Goal: Communication & Community: Answer question/provide support

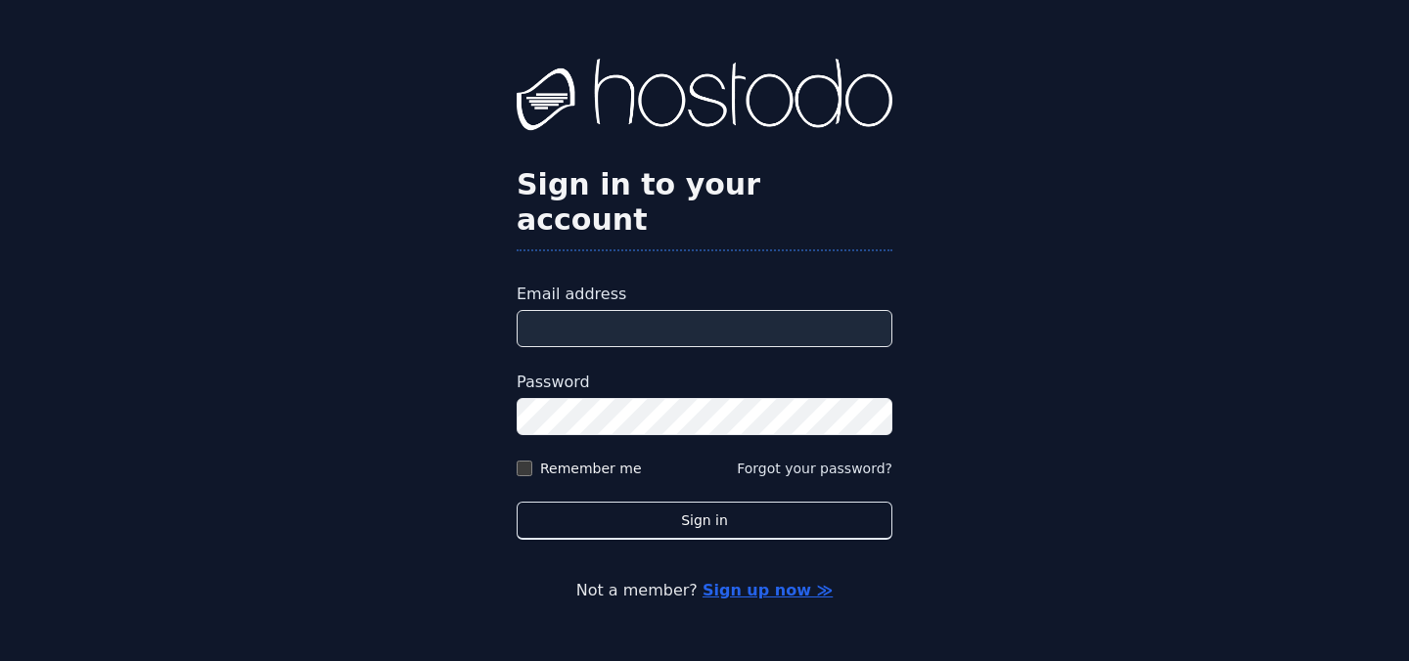
type input "**********"
click at [549, 459] on label "Remember me" at bounding box center [591, 469] width 102 height 20
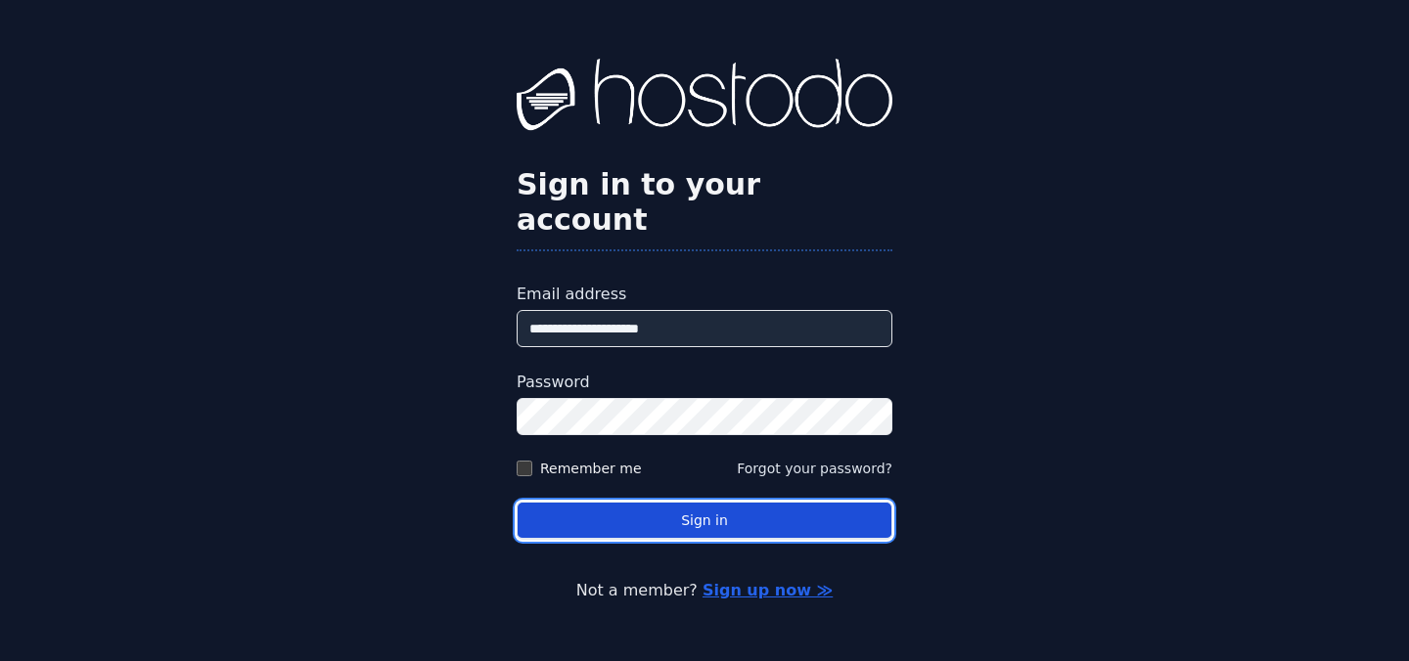
click at [618, 502] on button "Sign in" at bounding box center [705, 521] width 376 height 38
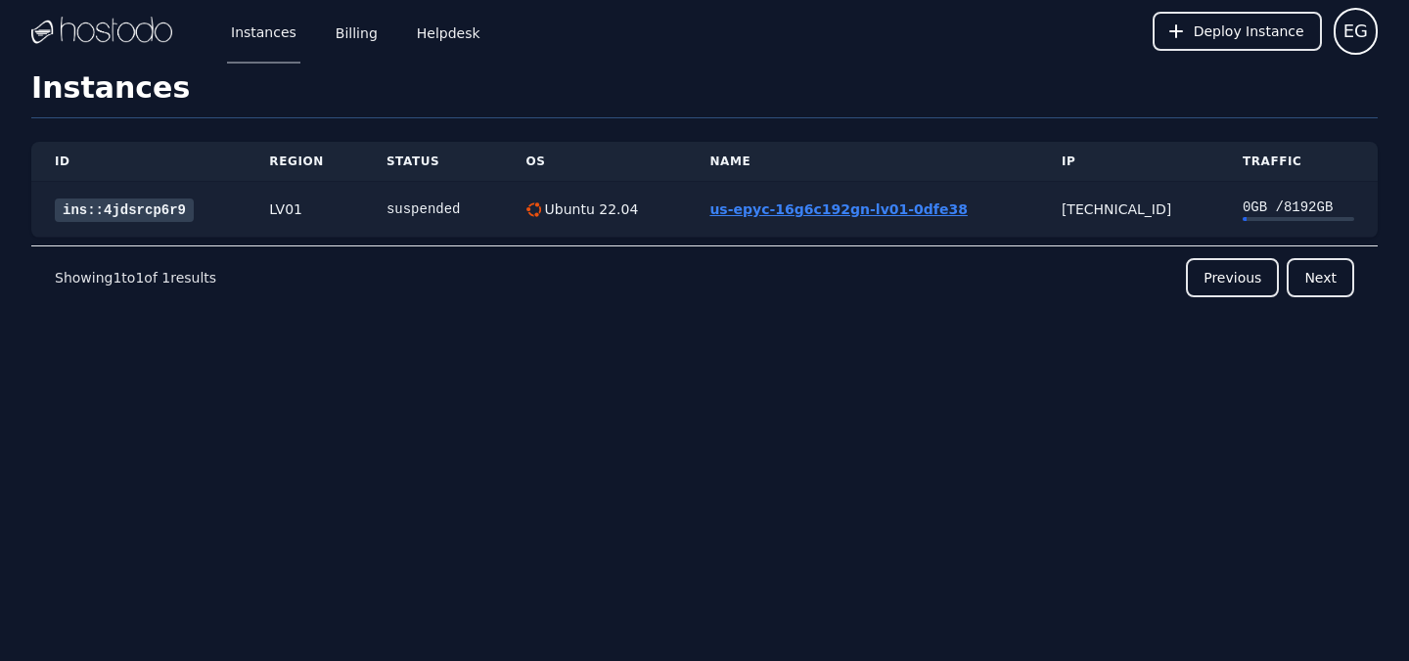
click at [766, 210] on link "us-epyc-16g6c192gn-lv01-0dfe38" at bounding box center [837, 210] width 257 height 16
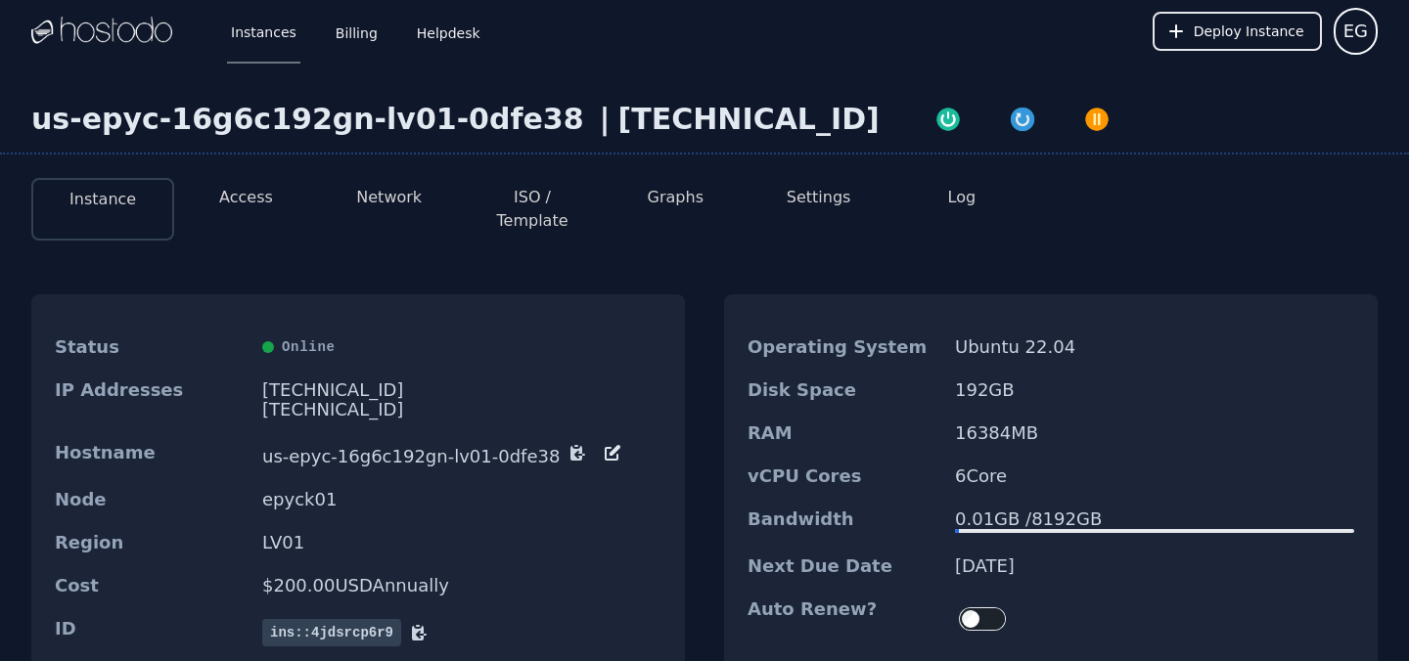
drag, startPoint x: 263, startPoint y: 370, endPoint x: 377, endPoint y: 368, distance: 113.5
click at [377, 381] on div "158.51.126.165" at bounding box center [461, 391] width 399 height 20
click at [379, 381] on div "158.51.126.165" at bounding box center [461, 391] width 399 height 20
copy div "158.51.126.165"
click at [934, 123] on img "button" at bounding box center [947, 119] width 27 height 27
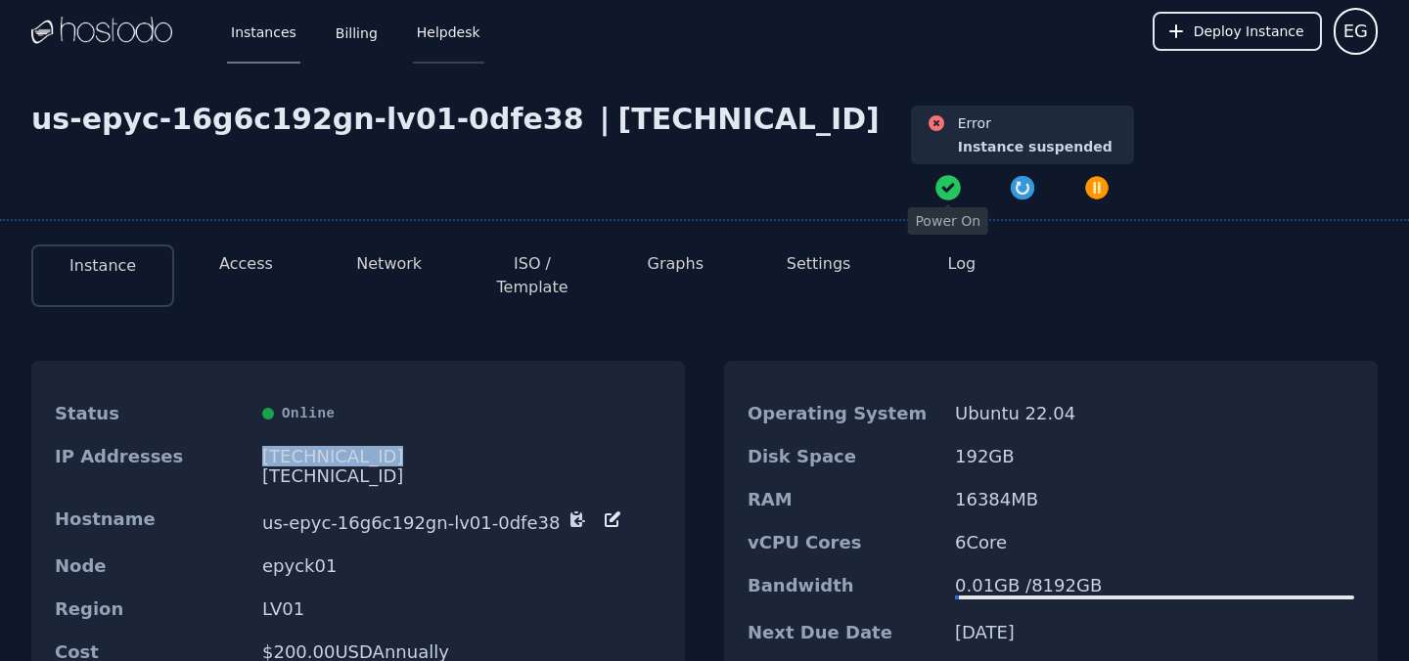
click at [450, 34] on link "Helpdesk" at bounding box center [448, 31] width 71 height 65
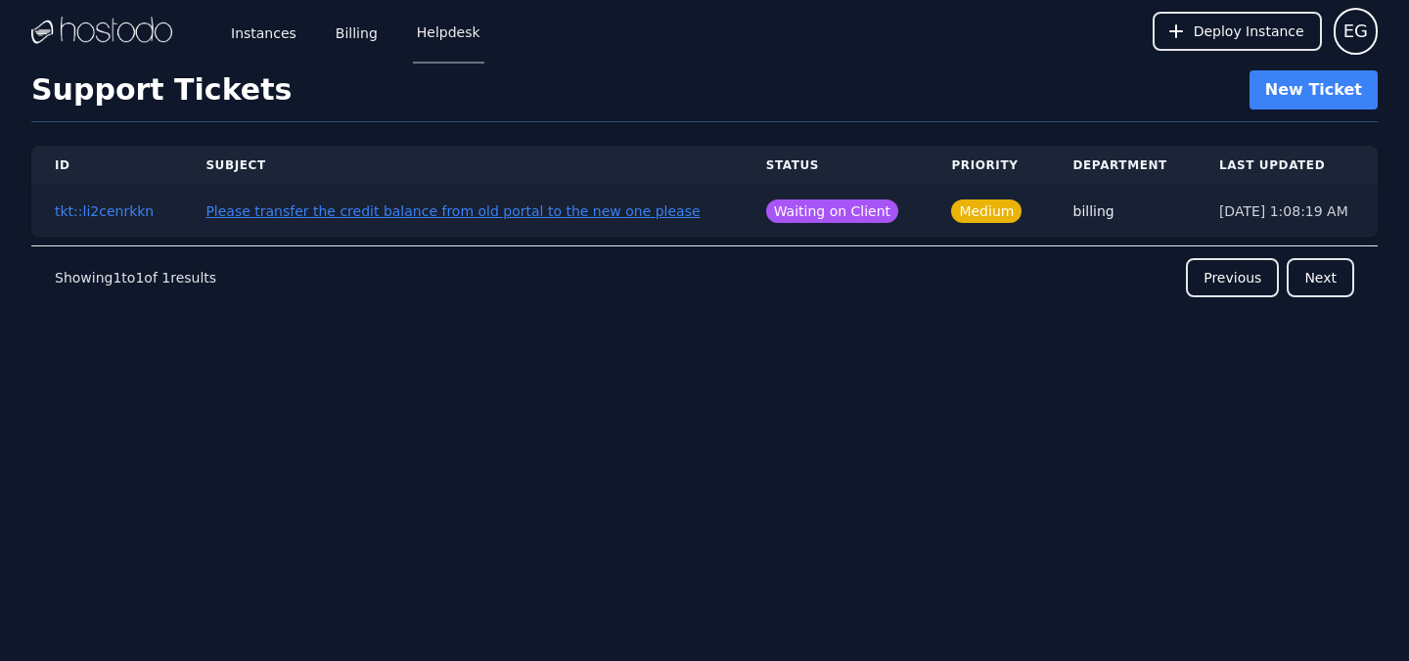
click at [527, 212] on button "Please transfer the credit balance from old portal to the new one please" at bounding box center [452, 212] width 494 height 20
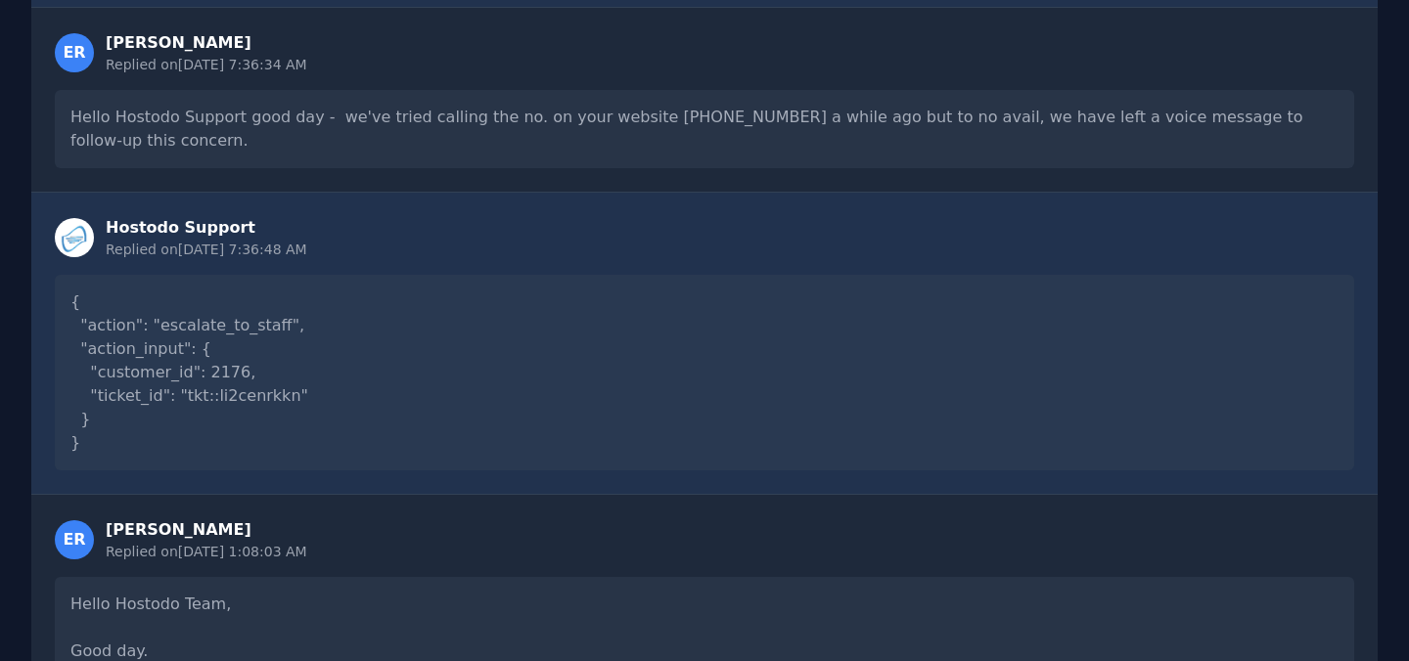
scroll to position [2137, 0]
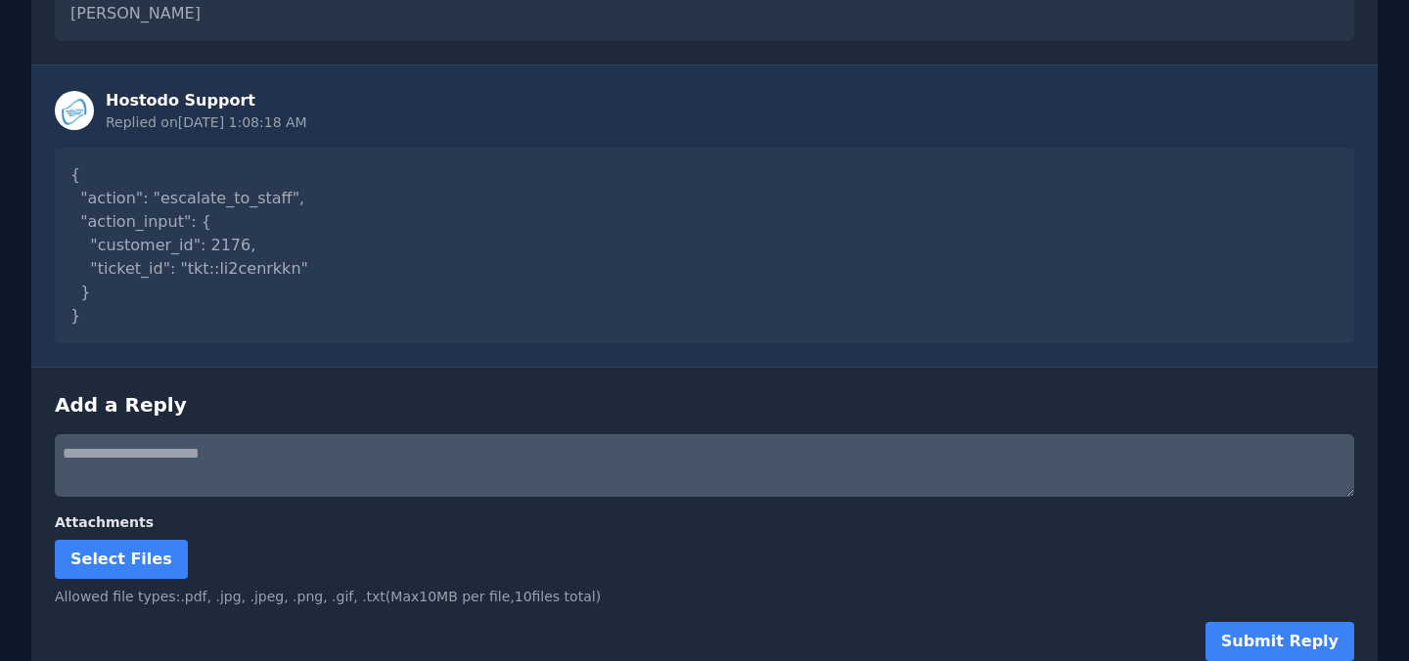
click at [148, 434] on textarea at bounding box center [704, 465] width 1299 height 63
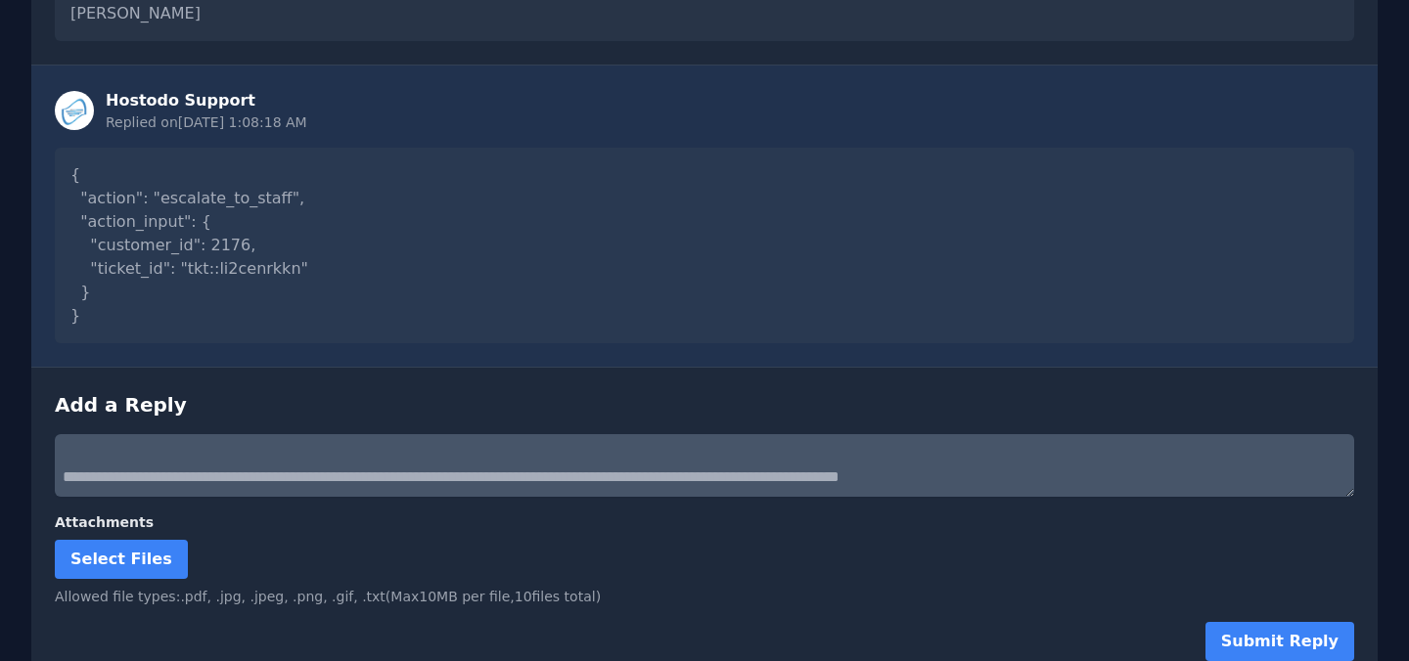
scroll to position [60, 0]
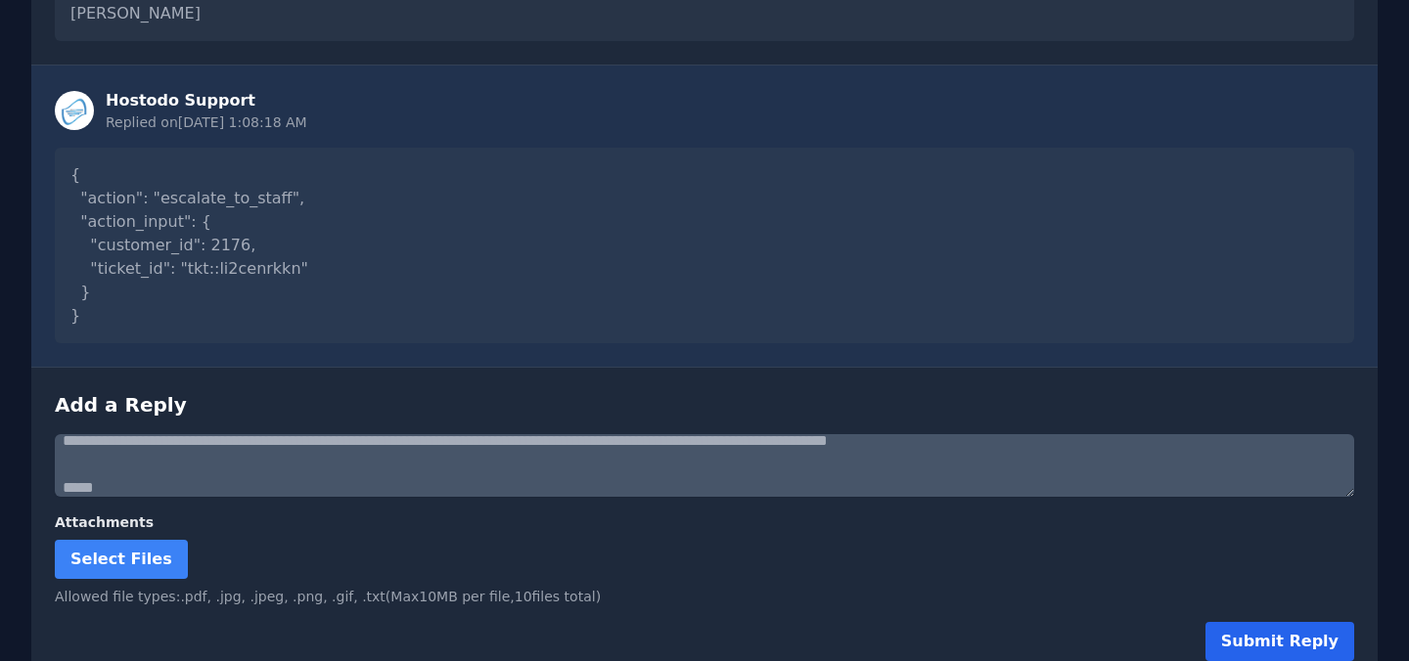
type textarea "**********"
click at [1285, 624] on button "Submit Reply" at bounding box center [1279, 641] width 149 height 39
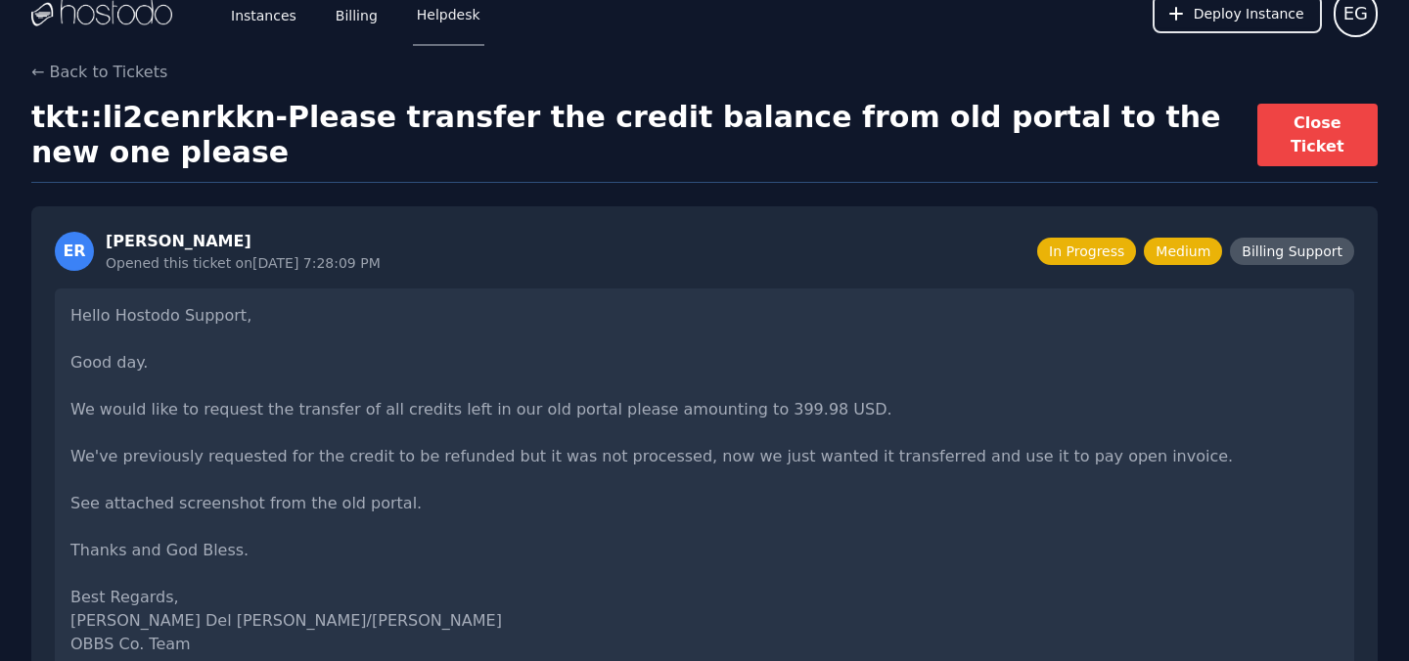
scroll to position [0, 0]
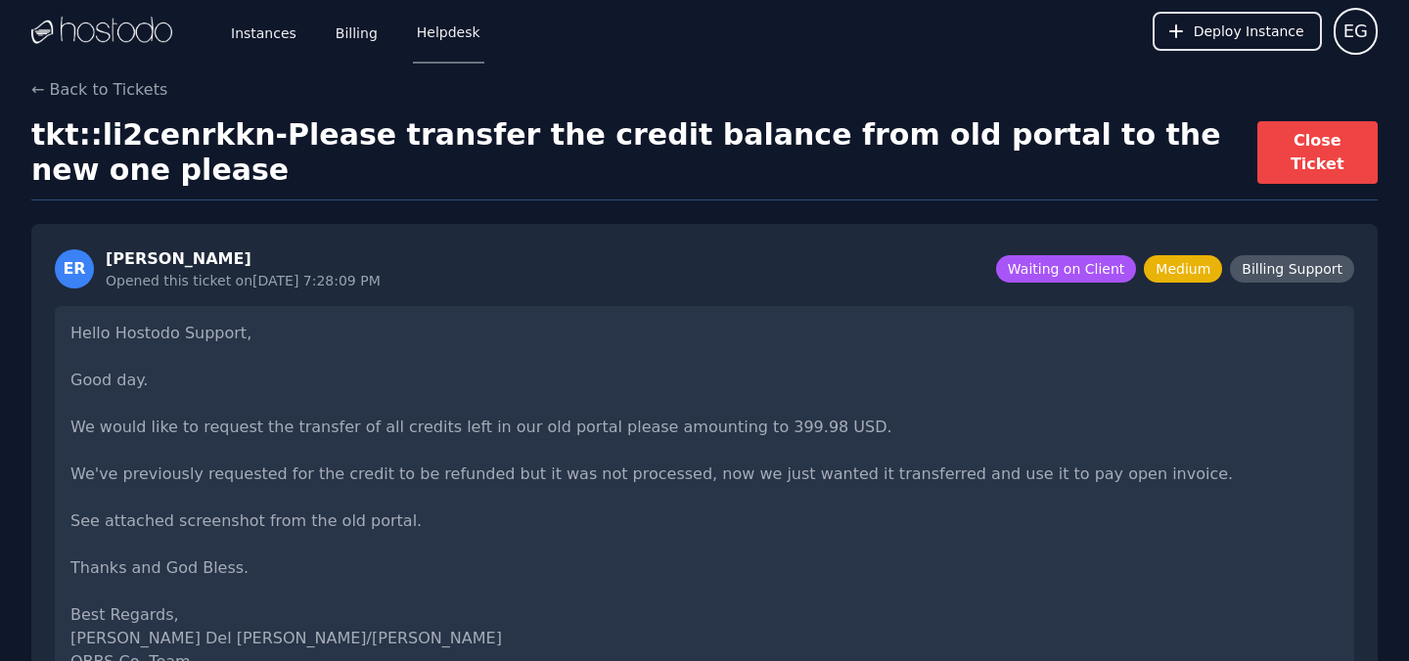
click at [398, 425] on div "Hello Hostodo Support, Good day. We would like to request the transfer of all c…" at bounding box center [704, 498] width 1299 height 384
click at [434, 30] on link "Helpdesk" at bounding box center [448, 31] width 71 height 65
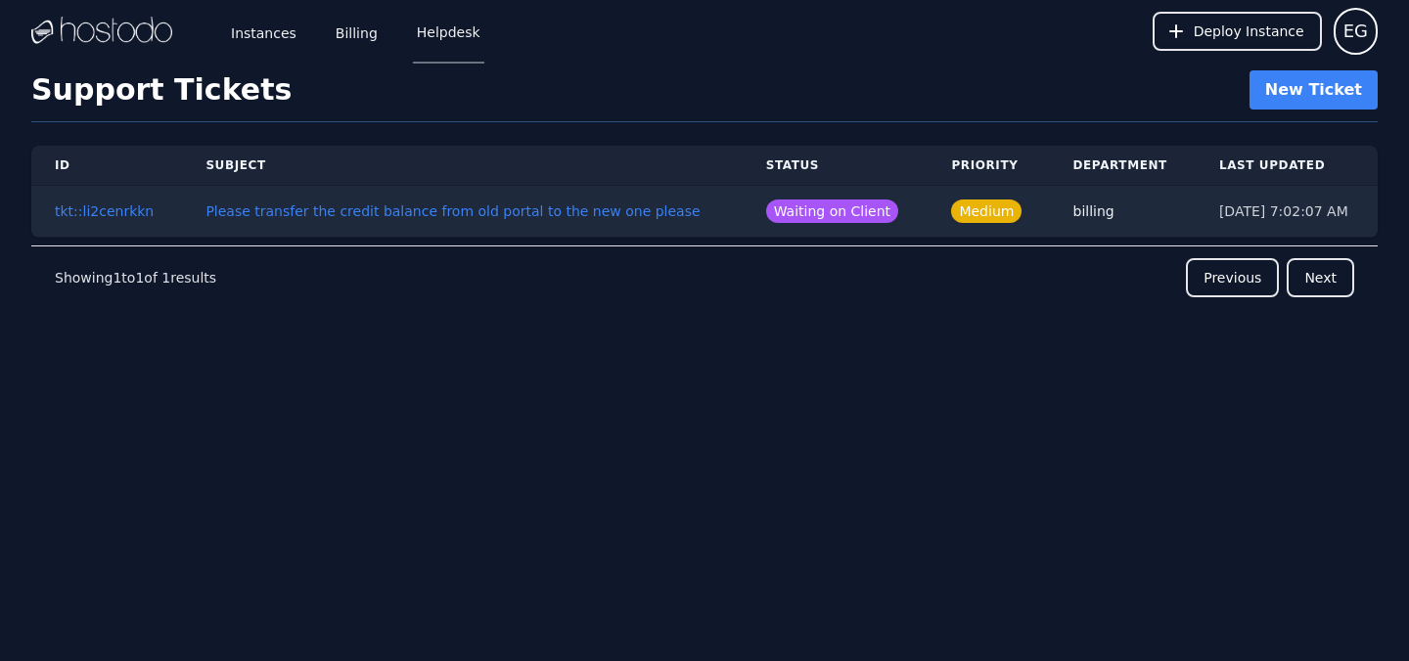
click at [126, 33] on img at bounding box center [101, 31] width 141 height 29
